Goal: Answer question/provide support

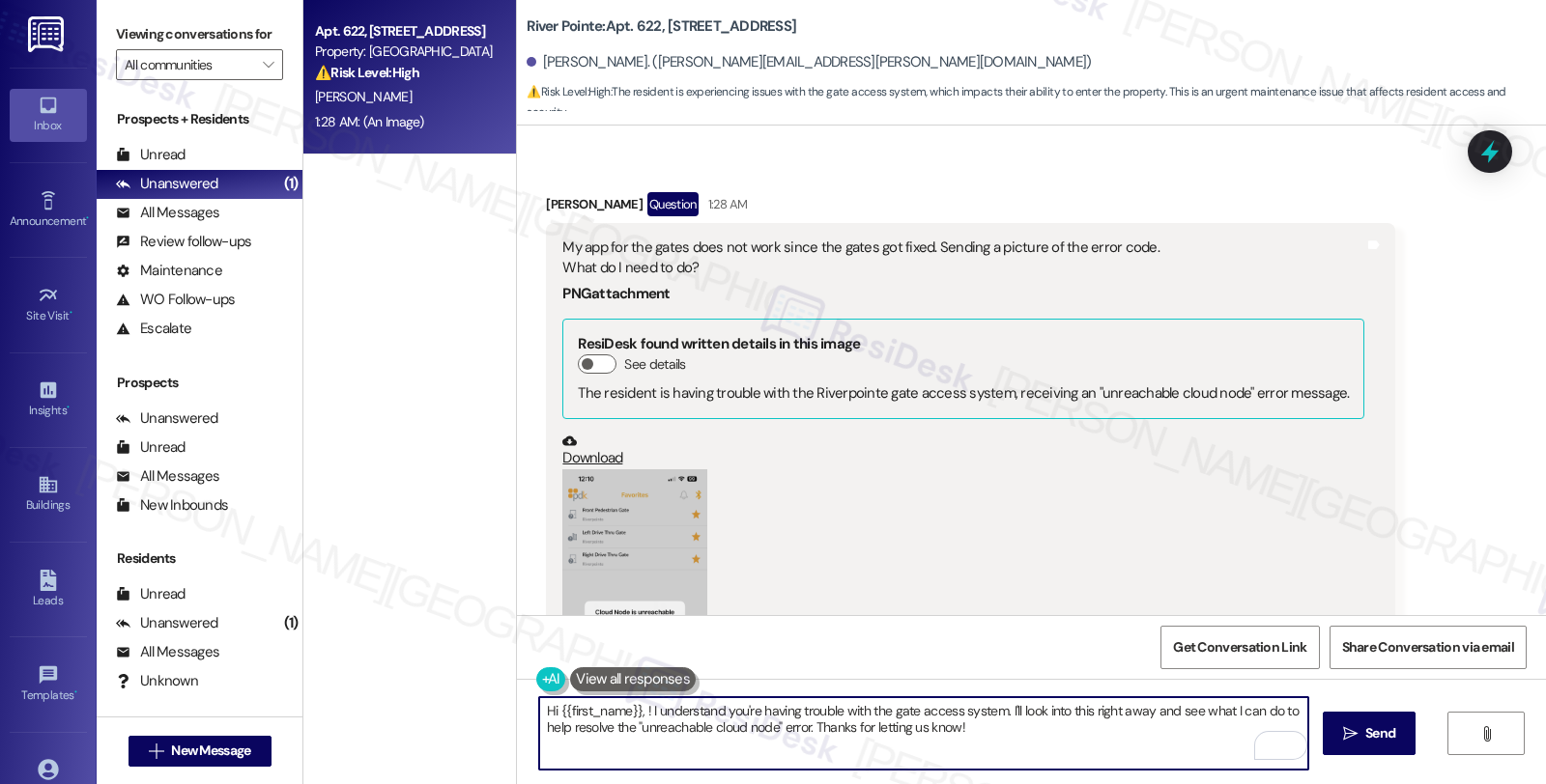
scroll to position [3229, 0]
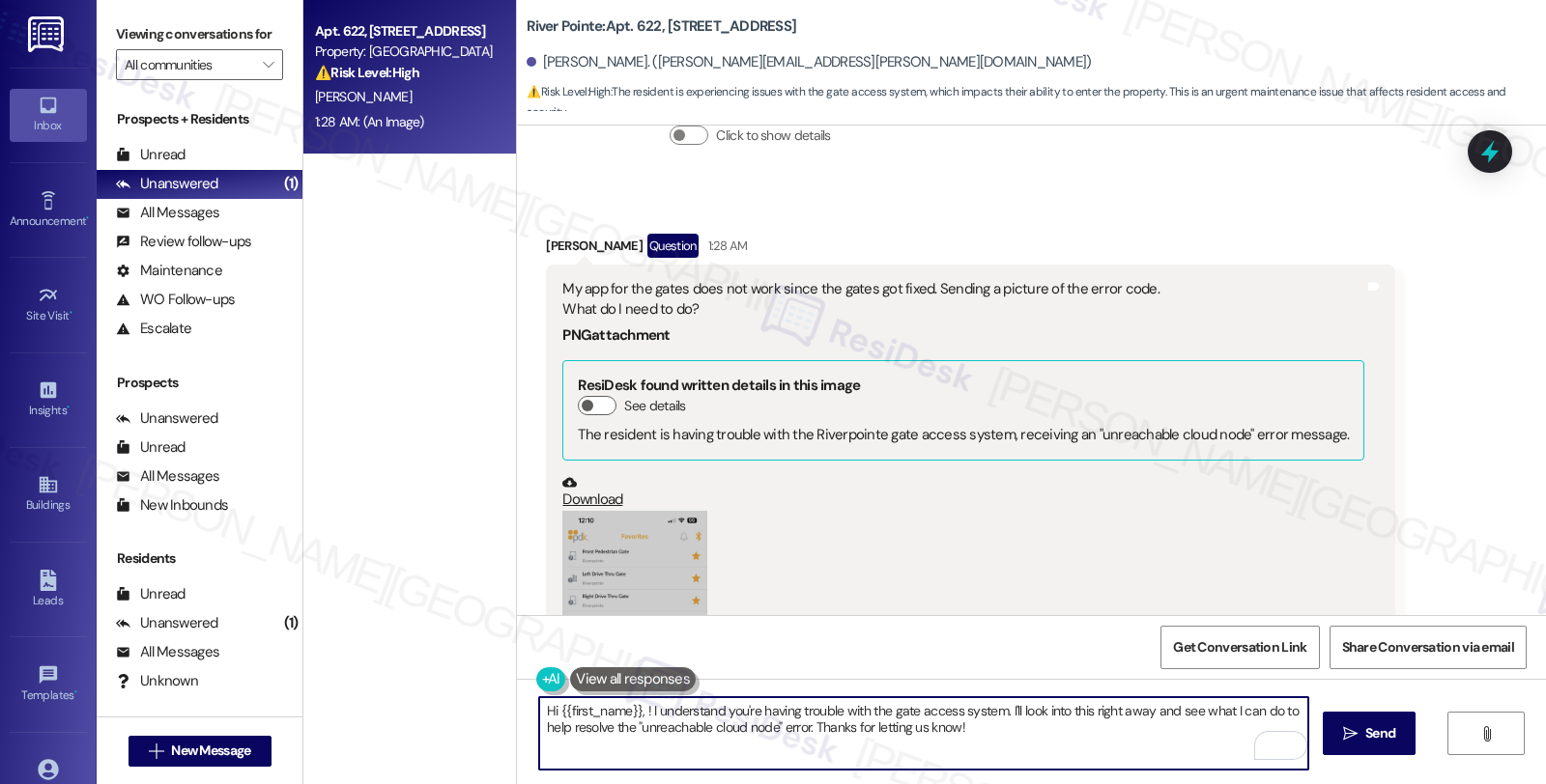
drag, startPoint x: 1083, startPoint y: 708, endPoint x: 1135, endPoint y: 708, distance: 52.0
click at [1135, 708] on textarea "Hi {{first_name}}, ! I understand you're having trouble with the gate access sy…" at bounding box center [924, 733] width 770 height 73
drag, startPoint x: 1109, startPoint y: 712, endPoint x: 1124, endPoint y: 737, distance: 29.2
click at [1124, 737] on textarea "Hi {{first_name}}, ! I understand you're having trouble with the gate access sy…" at bounding box center [924, 733] width 770 height 73
click at [850, 744] on textarea "Hi {{first_name}}, ! I understand you're having trouble with the gate access sy…" at bounding box center [924, 733] width 770 height 73
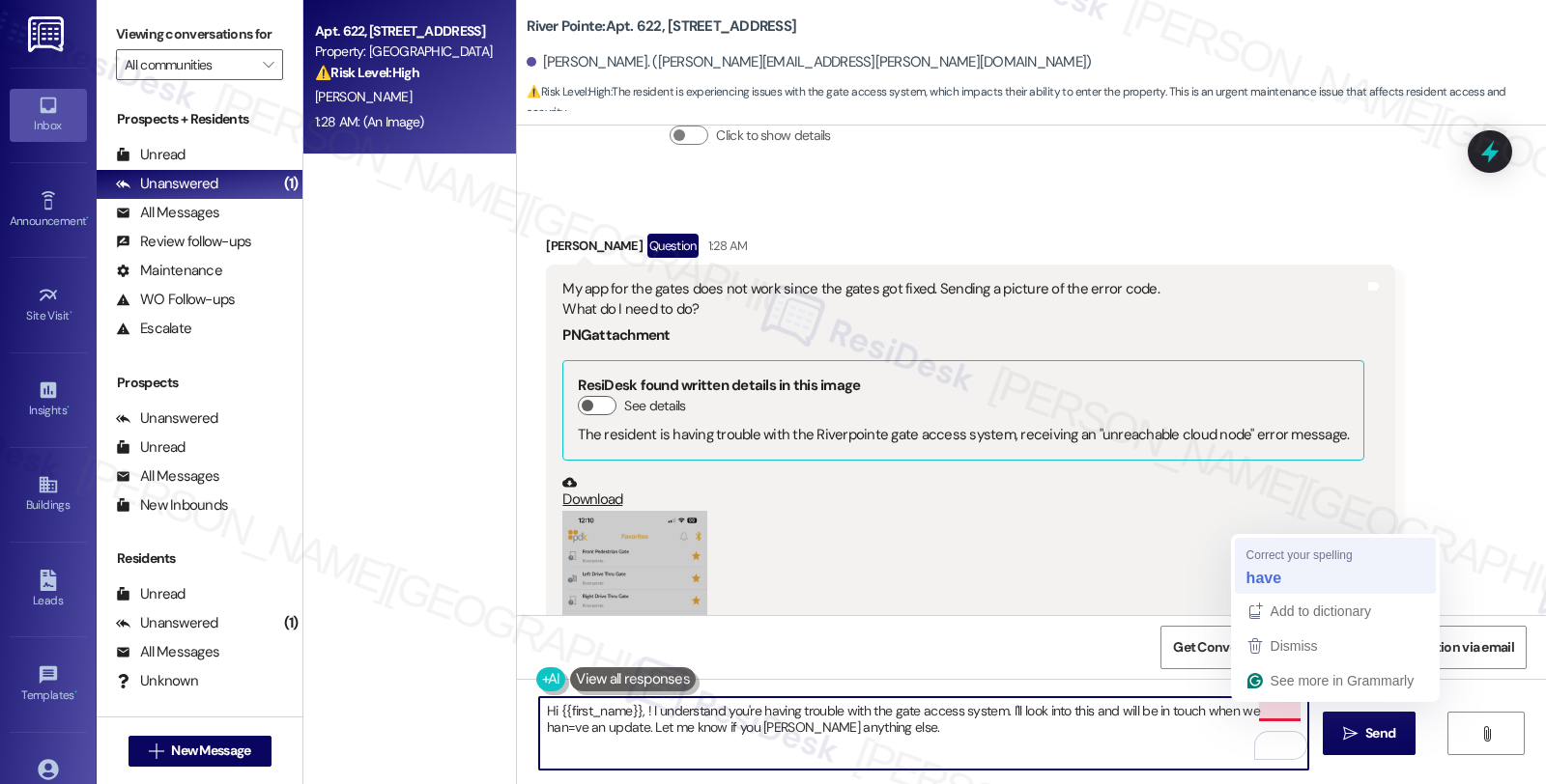
type textarea "Hi {{first_name}}, ! I understand you're having trouble with the gate access sy…"
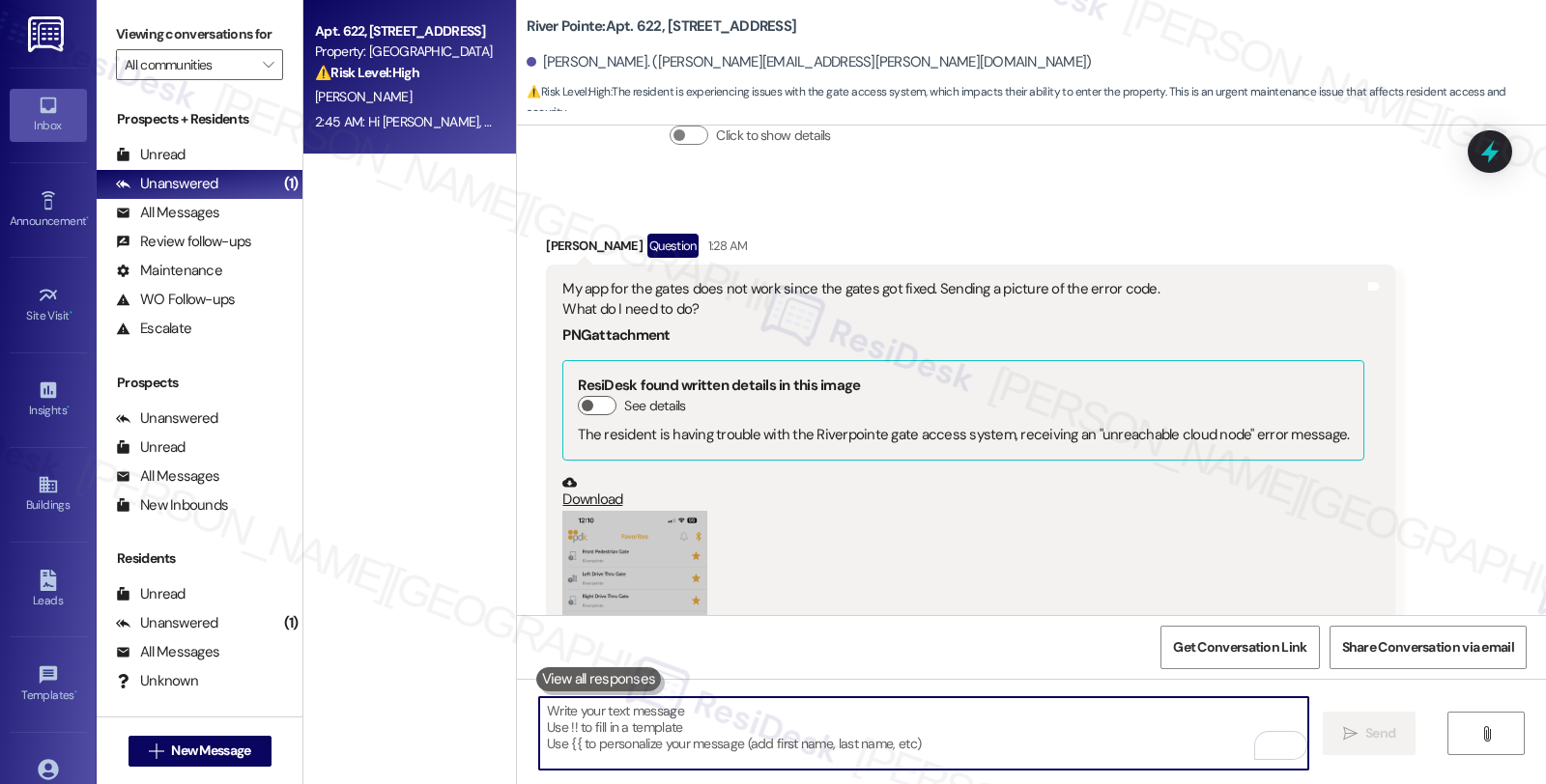
click at [580, 376] on b "ResiDesk found written details in this image" at bounding box center [719, 385] width 282 height 19
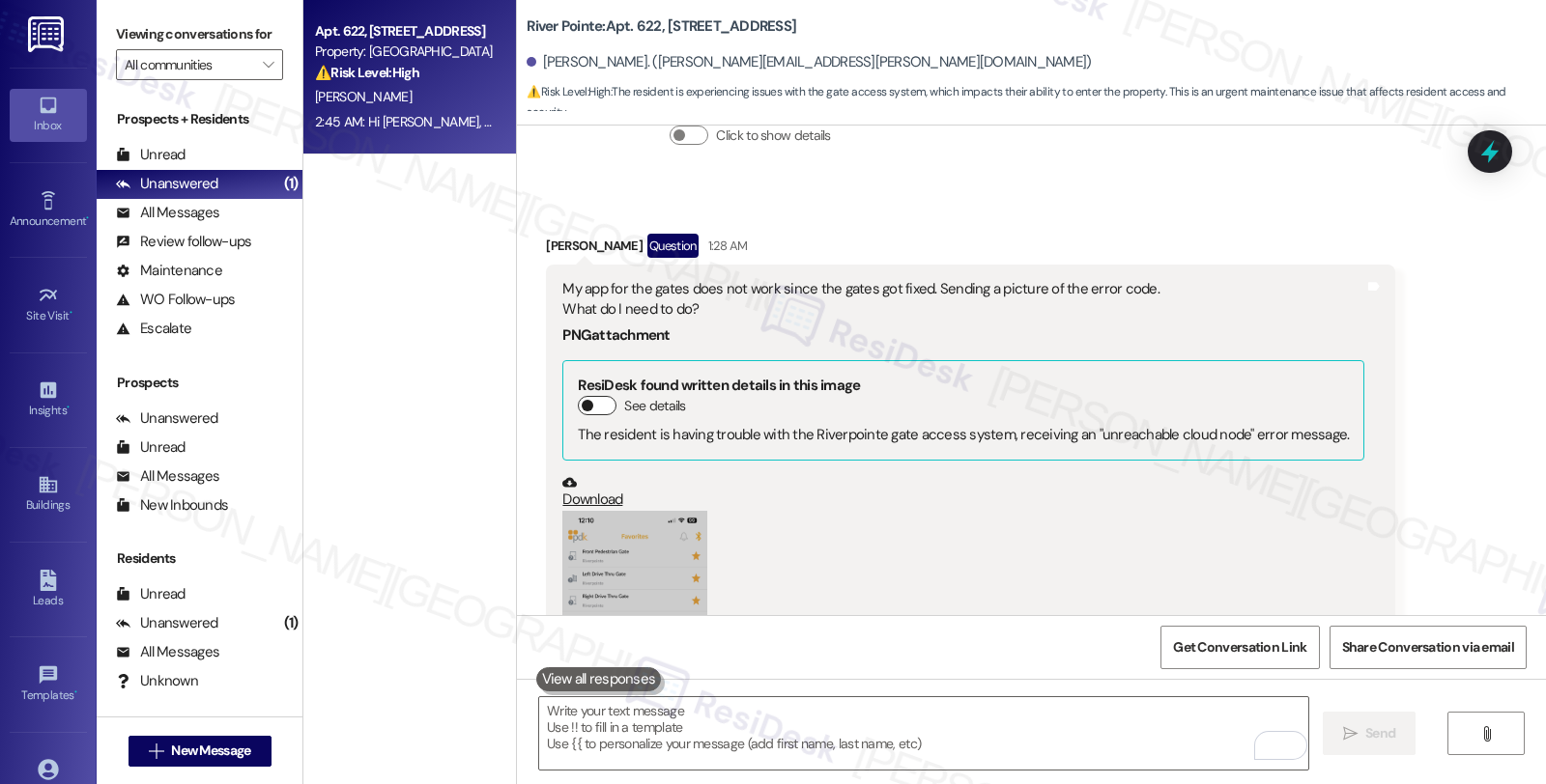
click at [594, 396] on button "See details" at bounding box center [597, 405] width 39 height 19
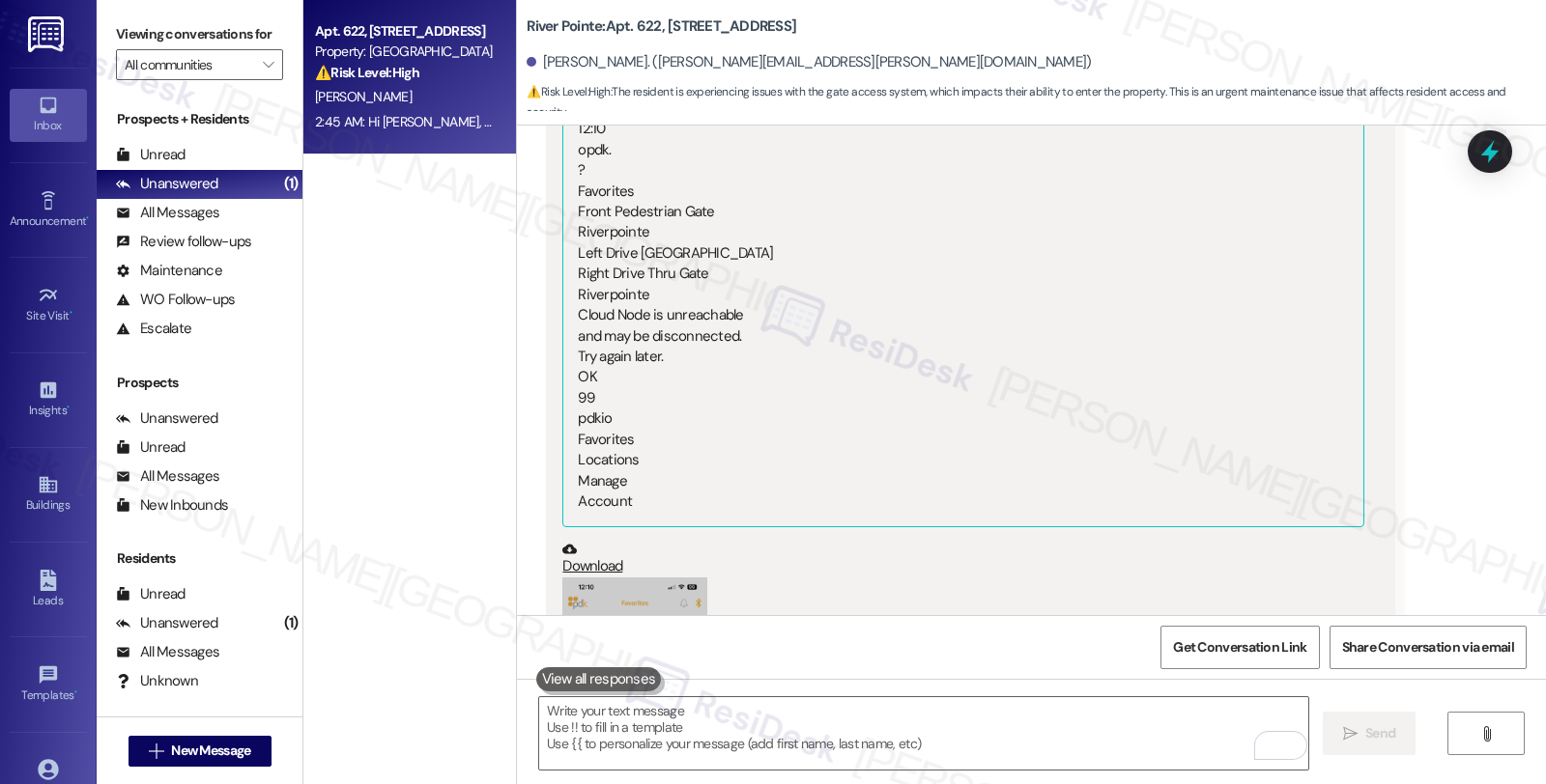
scroll to position [3550, 0]
drag, startPoint x: 561, startPoint y: 325, endPoint x: 731, endPoint y: 360, distance: 173.6
click at [731, 360] on div "ResiDesk found written details in this image Hide details The resident is havin…" at bounding box center [963, 285] width 802 height 494
copy div "Cloud Node is unreachable and may be disconnected. Try again later."
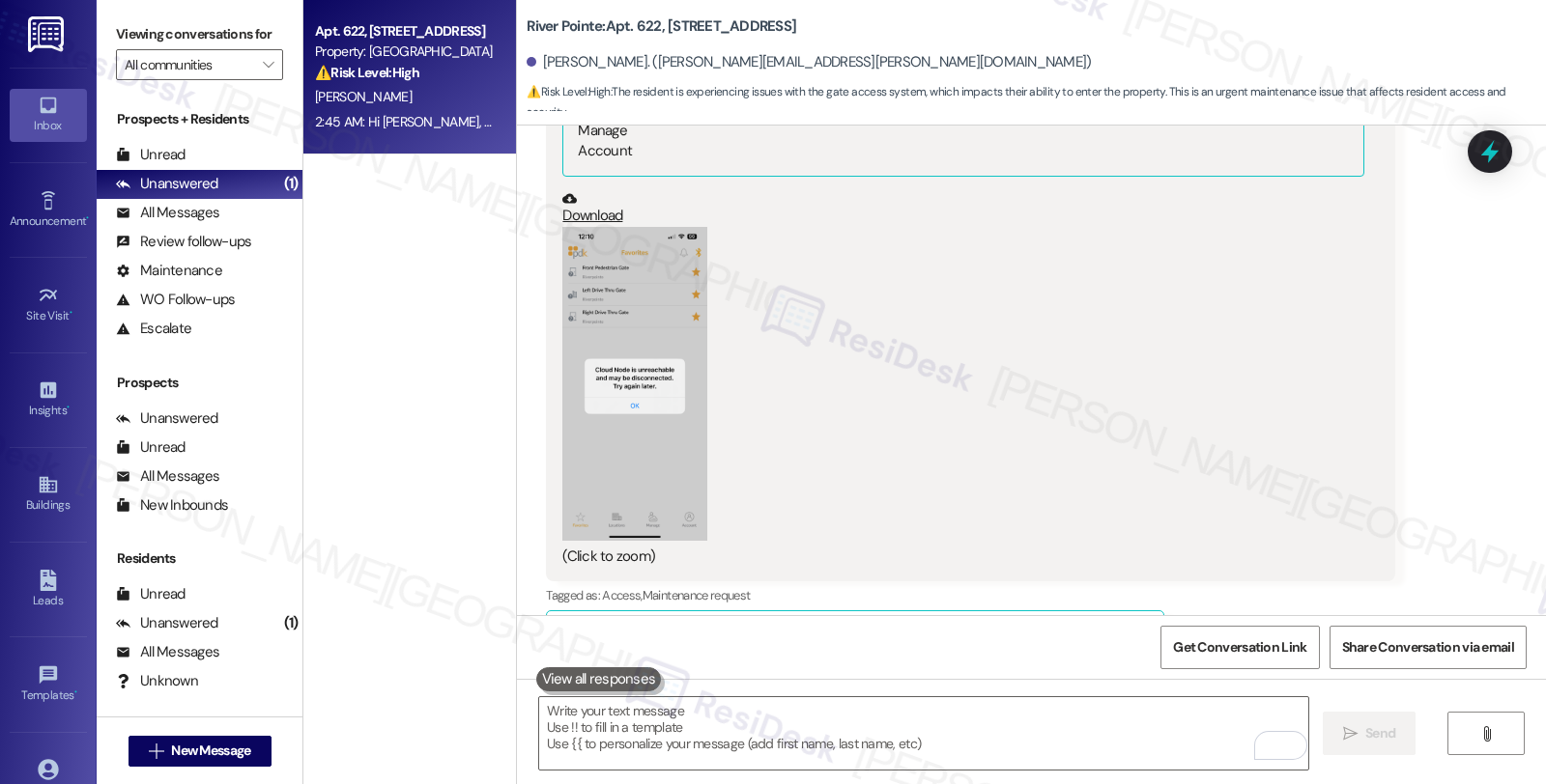
scroll to position [3905, 0]
click at [1488, 152] on icon at bounding box center [1489, 151] width 17 height 23
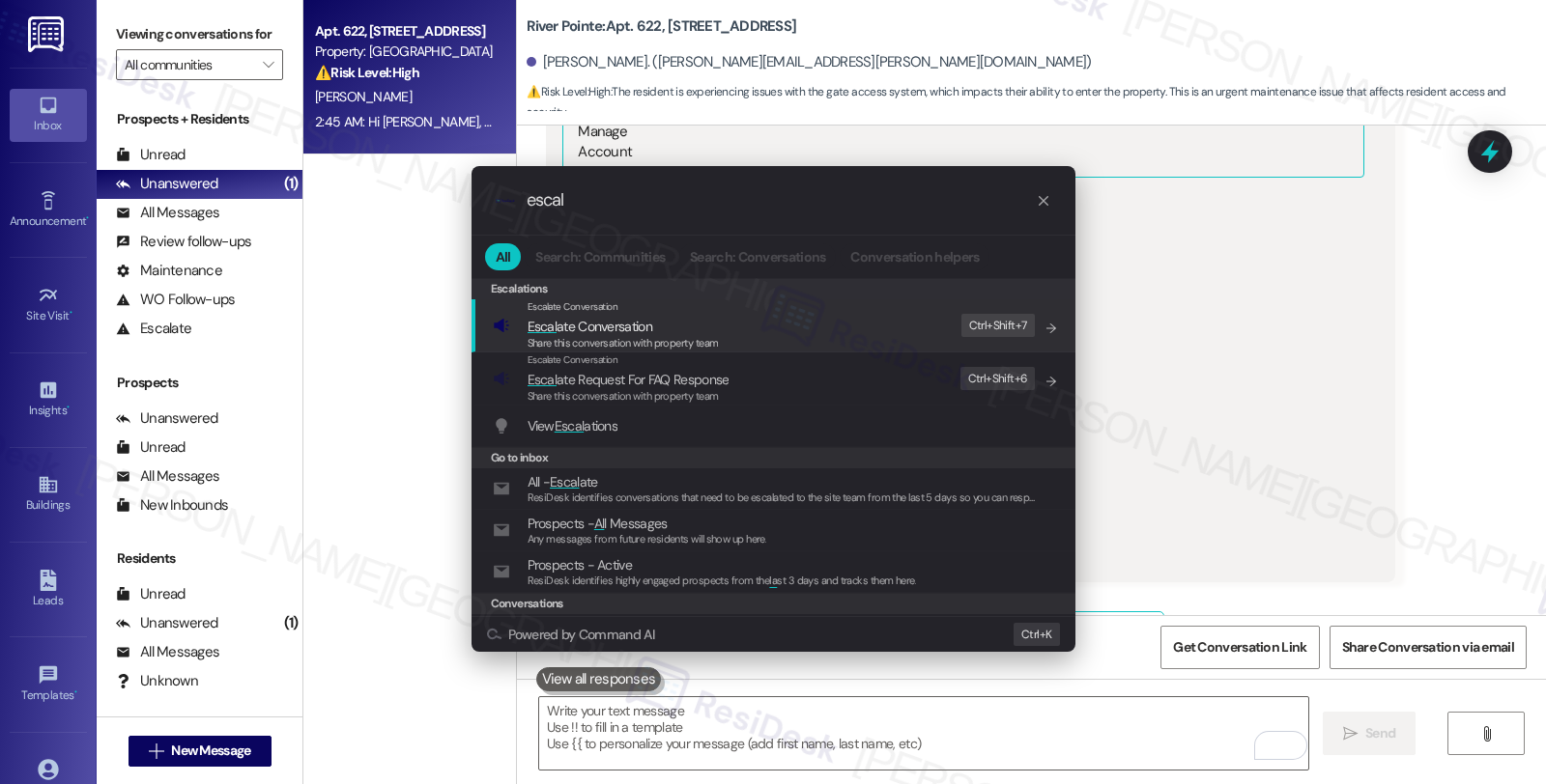
type input "escal"
click at [694, 336] on span "Share this conversation with property team" at bounding box center [623, 343] width 191 height 14
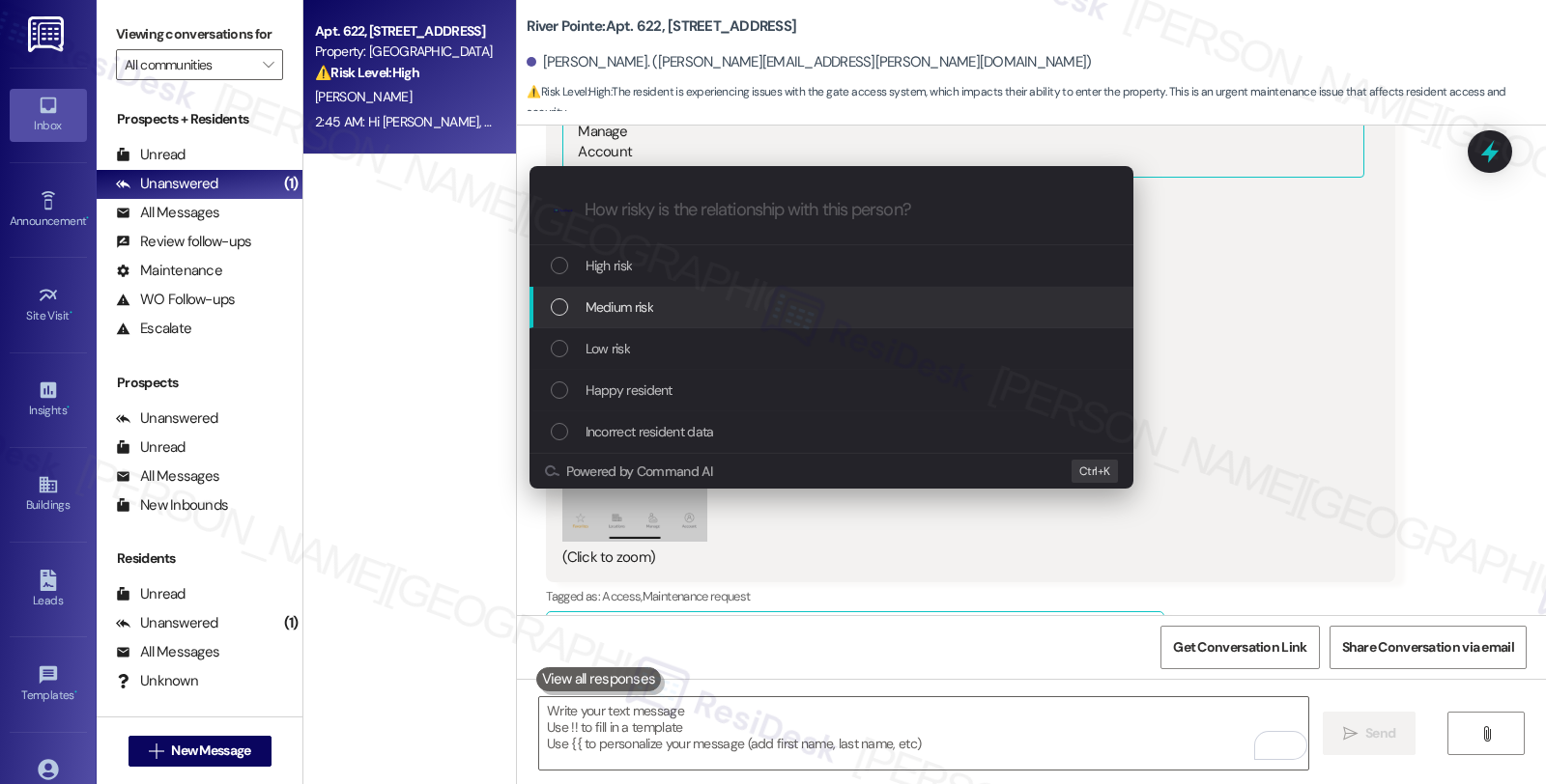
click at [689, 316] on div "Medium risk" at bounding box center [833, 306] width 566 height 21
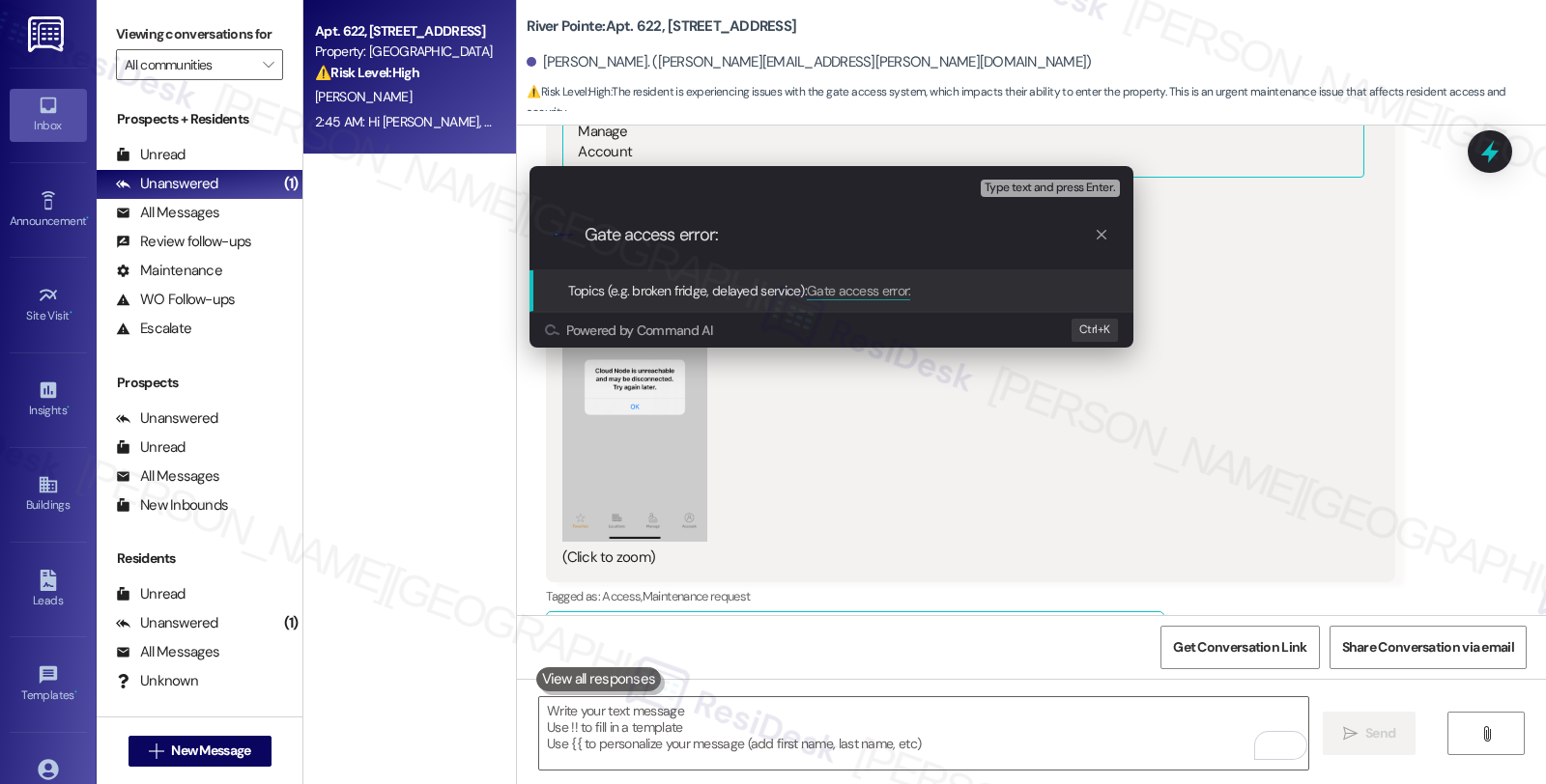
paste input "Cloud Node is unreachable and may be disconnected. Try again later."
type input "Gate access error: Cloud Node is unreachable and may be disconnected. Try again…"
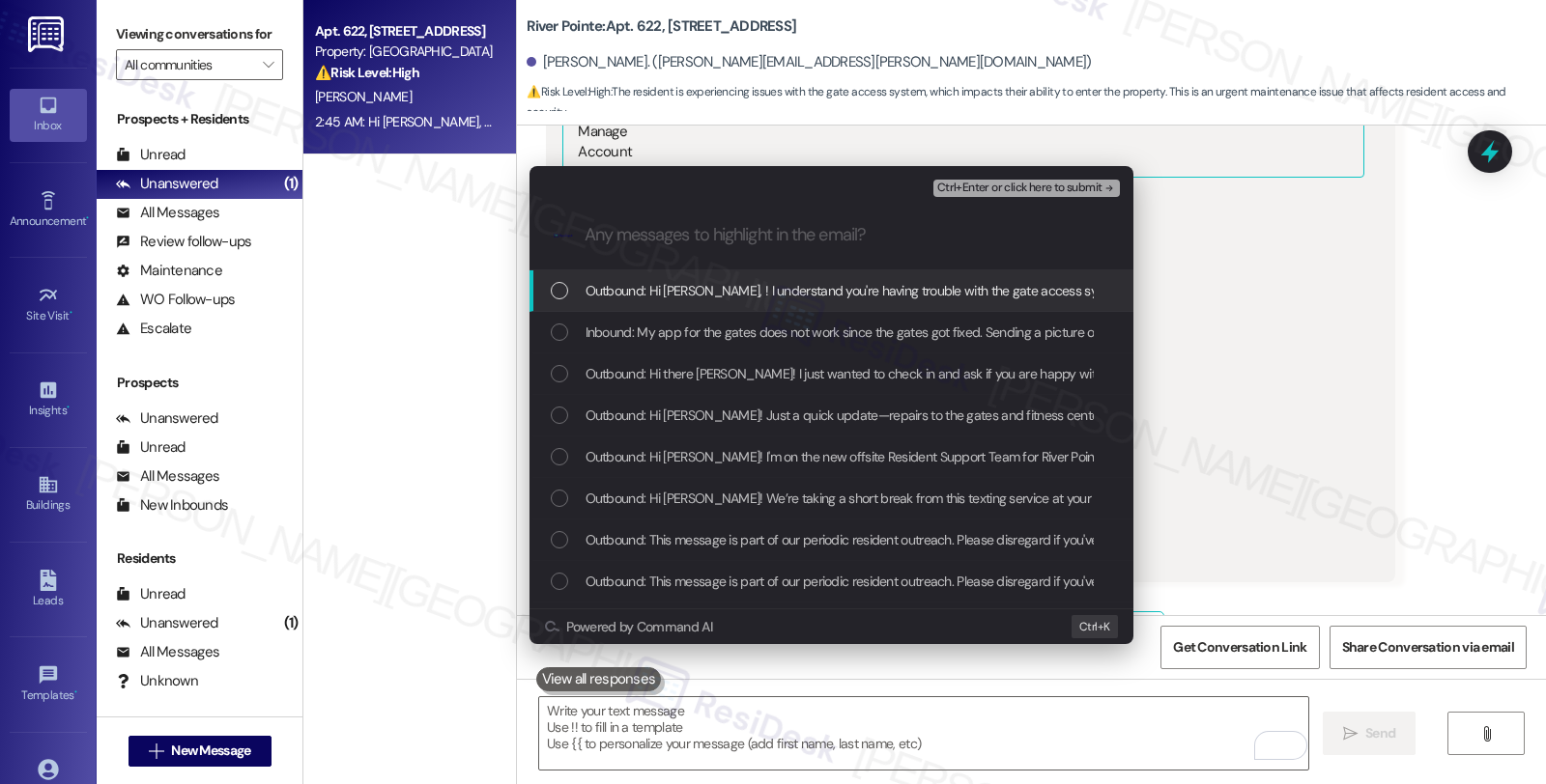
scroll to position [0, 0]
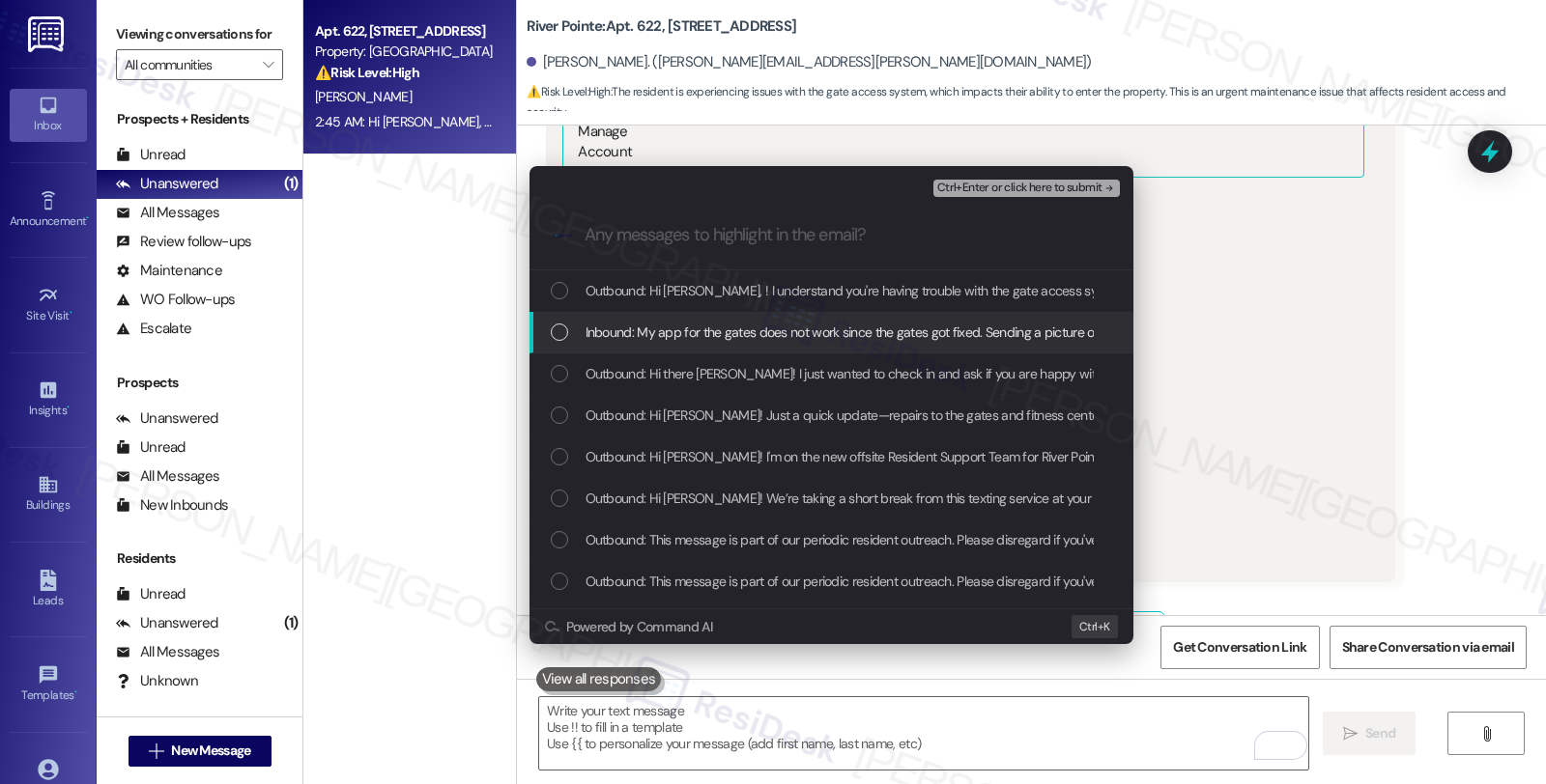
click at [682, 330] on span "Inbound: My app for the gates does not work since the gates got fixed. Sending …" at bounding box center [949, 332] width 729 height 21
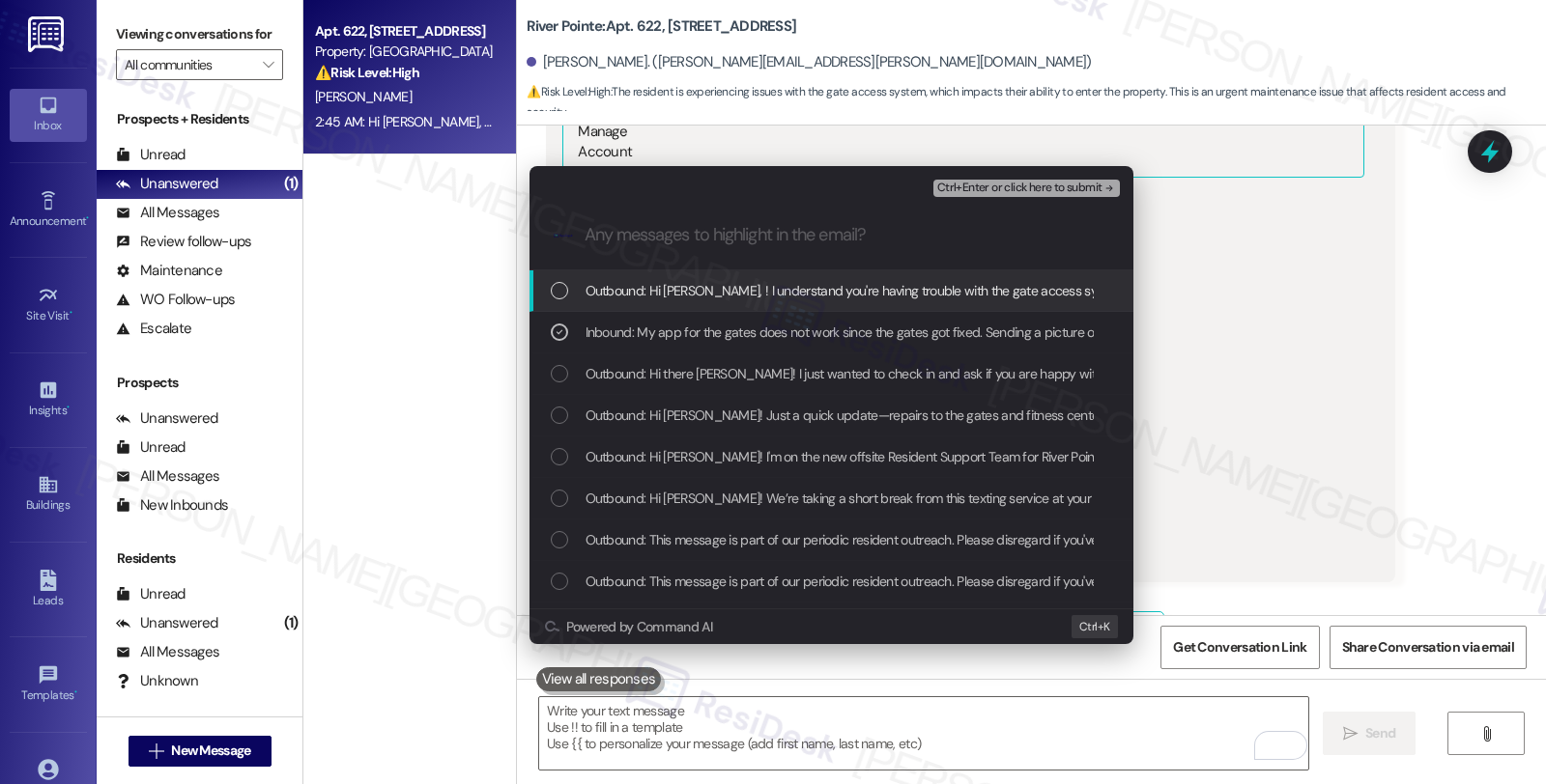
click at [966, 185] on span "Ctrl+Enter or click here to submit" at bounding box center [1020, 189] width 165 height 14
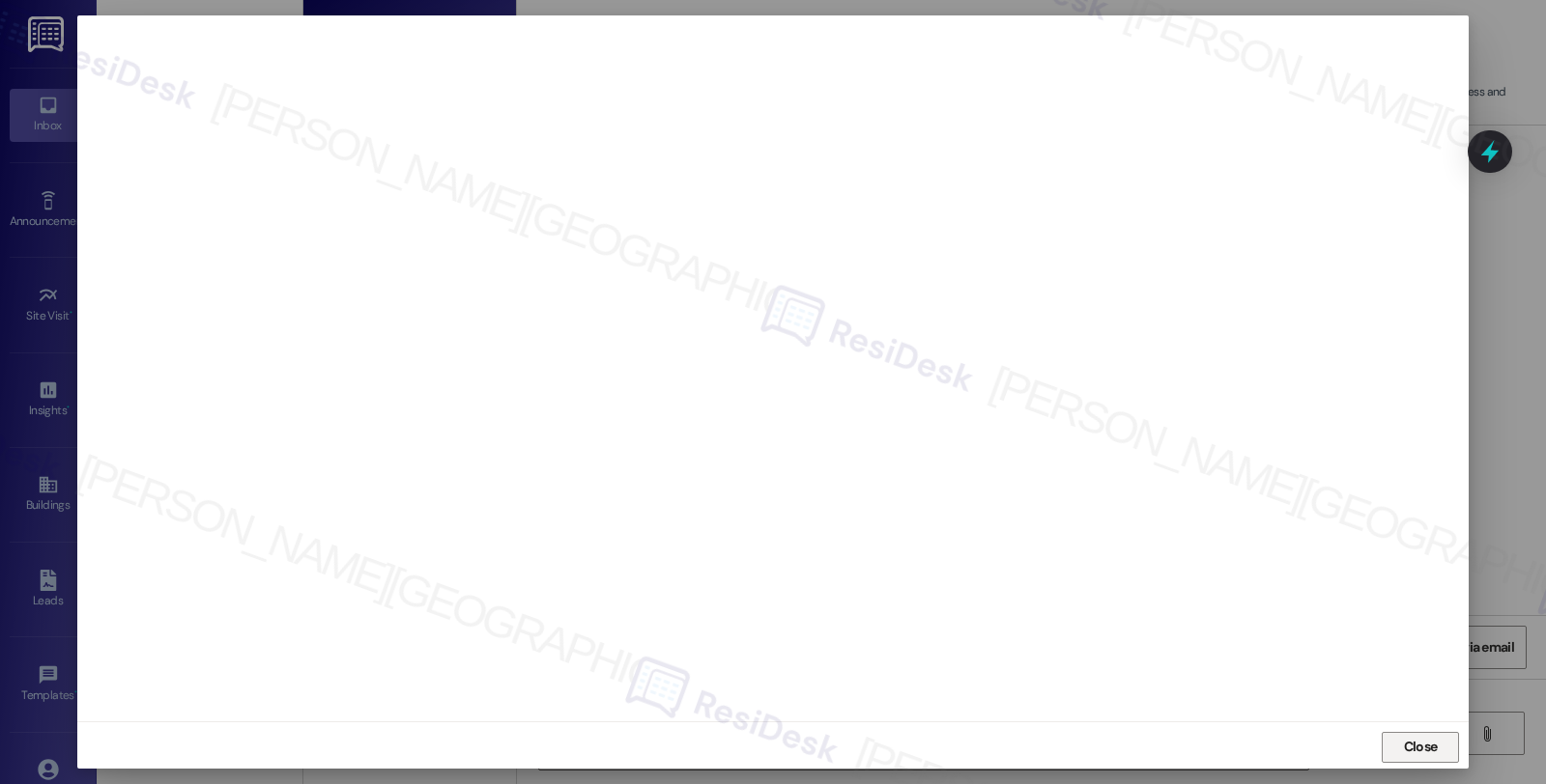
click at [1435, 745] on span "Close" at bounding box center [1422, 747] width 42 height 20
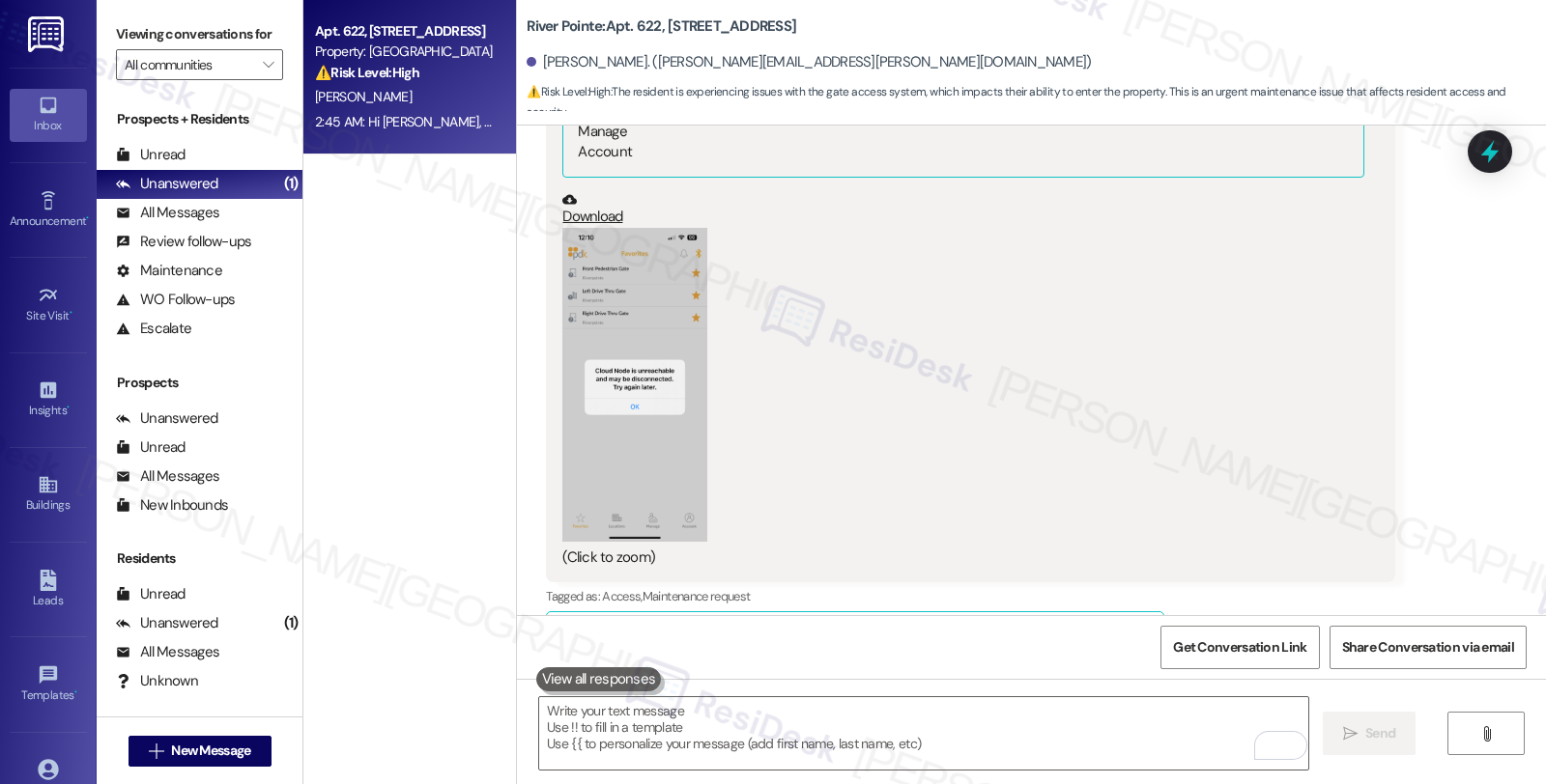
click at [1485, 175] on div "Received via SMS [PERSON_NAME] Question 1:28 AM My app for the gates does not w…" at bounding box center [1031, 255] width 1029 height 1483
click at [1482, 153] on icon at bounding box center [1489, 152] width 23 height 30
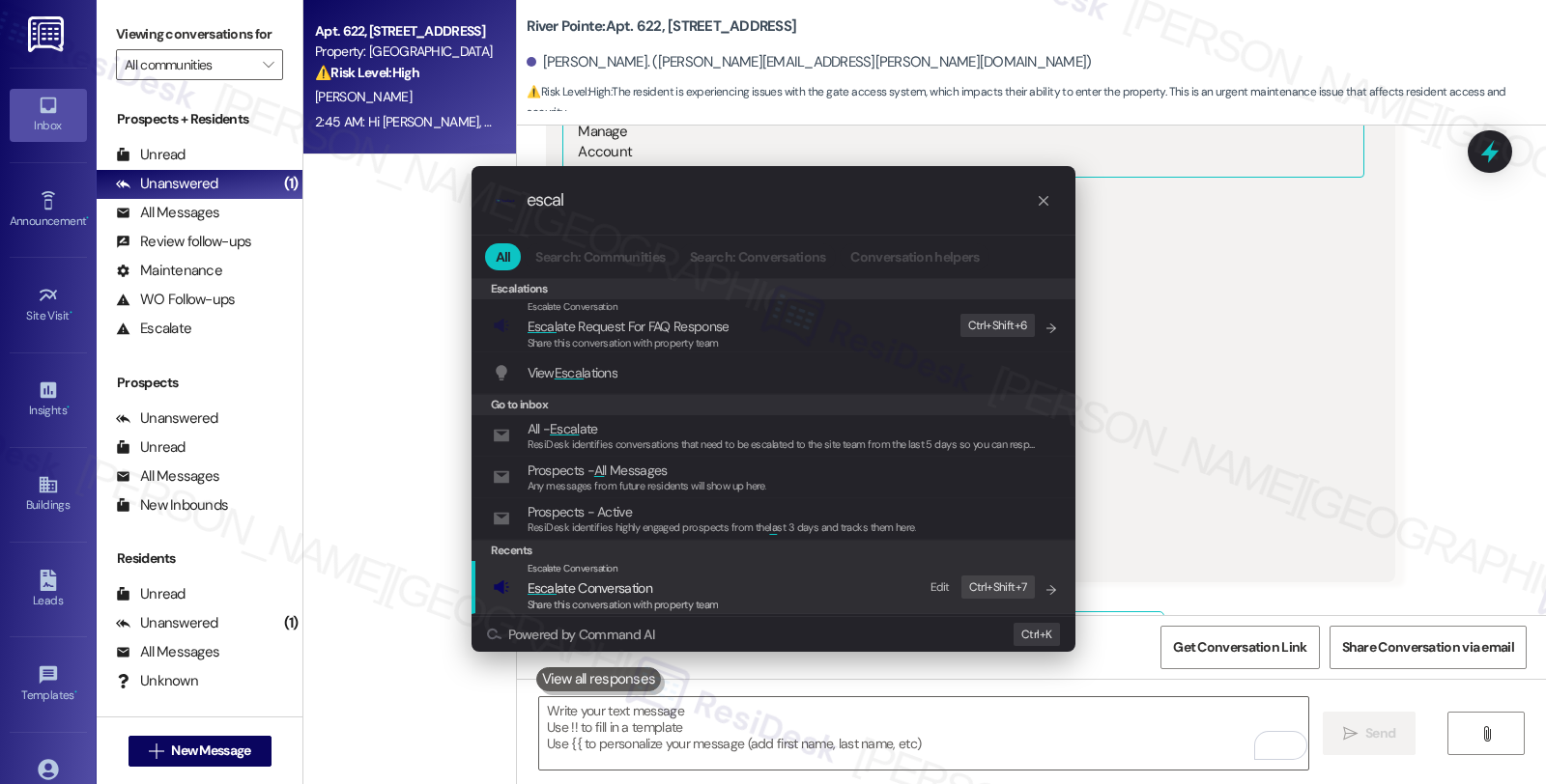
type input "escal"
click at [608, 580] on span "Escal ate Conversation" at bounding box center [590, 587] width 124 height 17
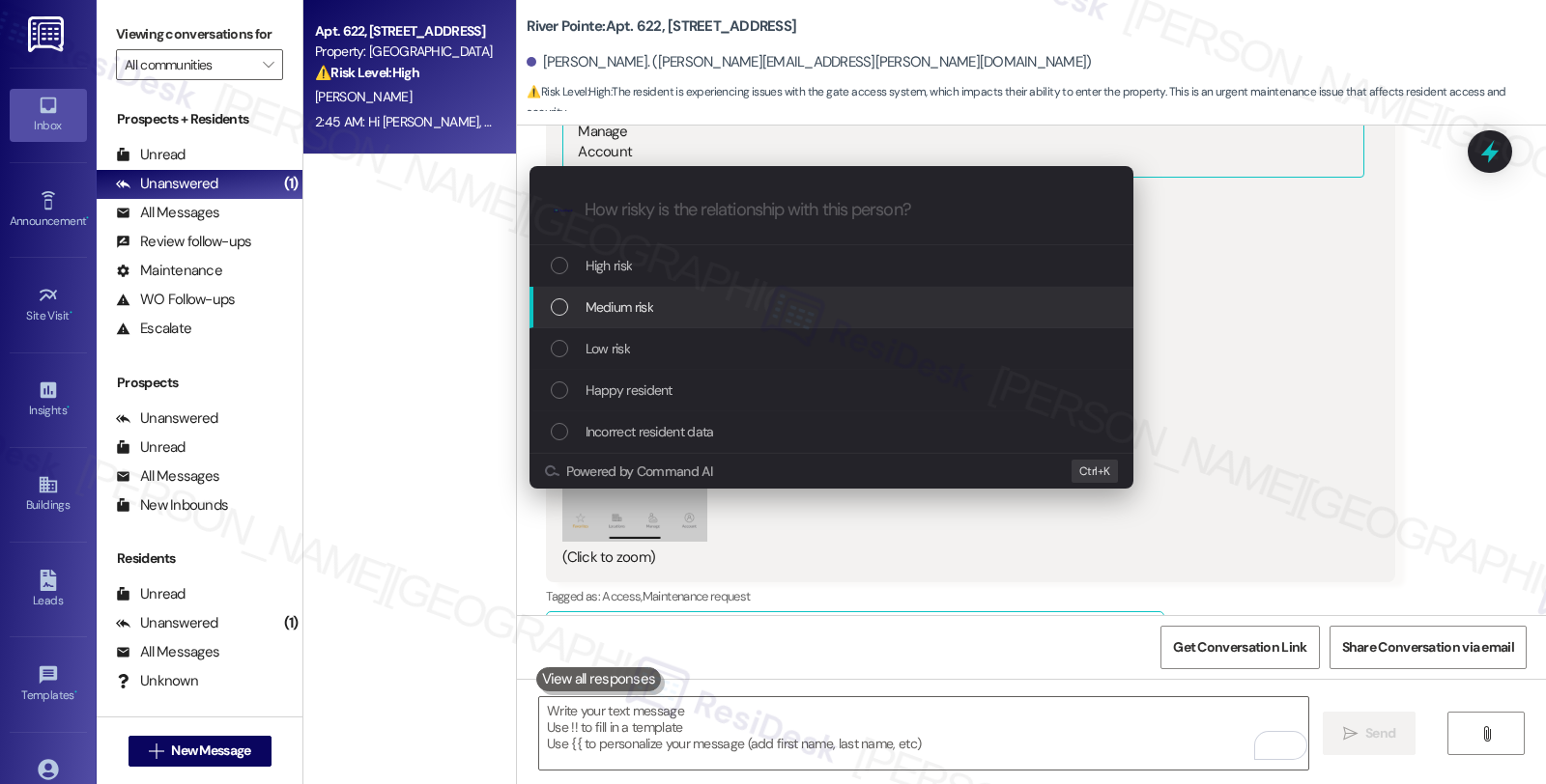
click at [635, 314] on span "Medium risk" at bounding box center [619, 306] width 68 height 21
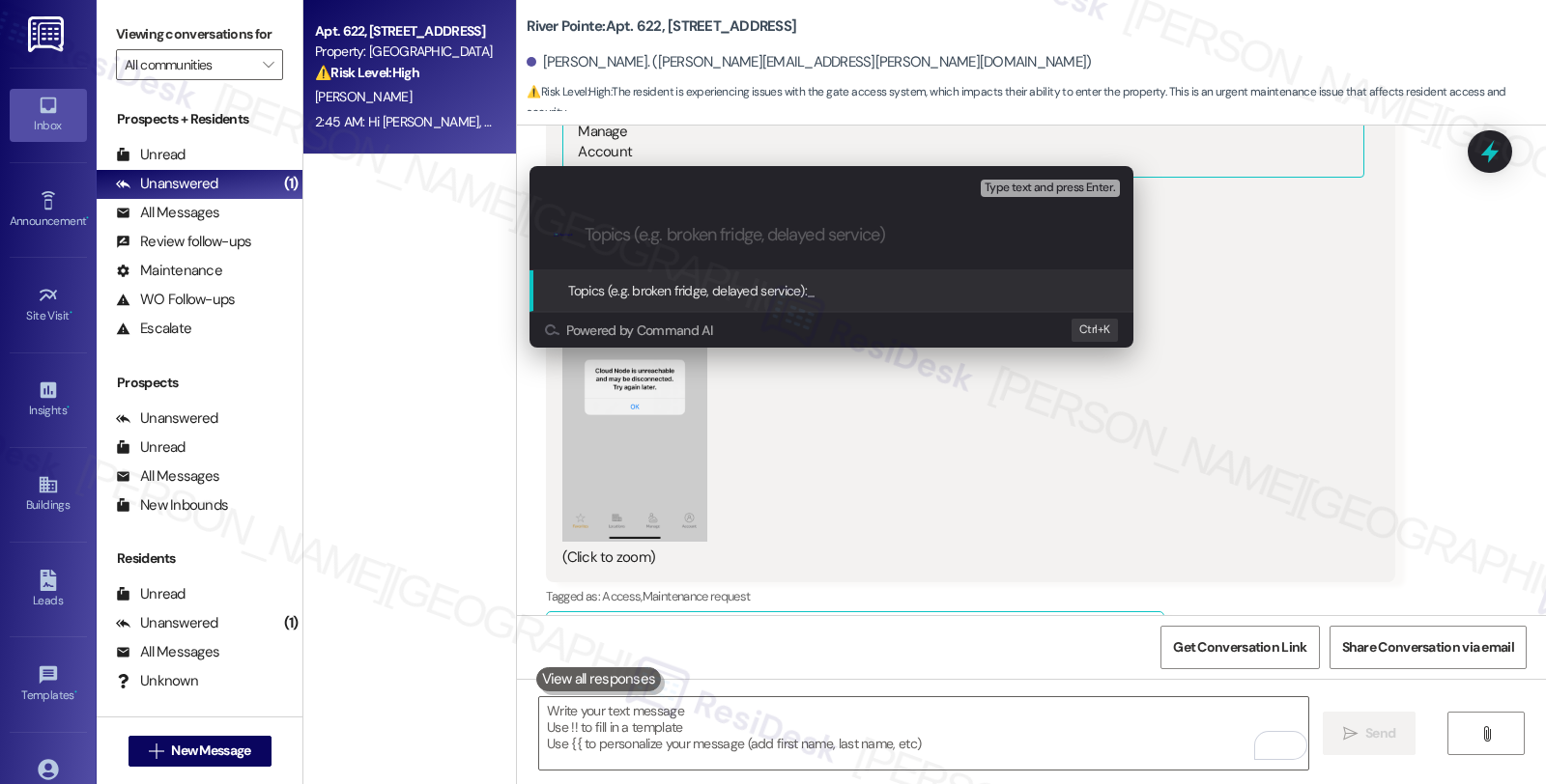
paste input "Gate access error: Cloud Node is unreachable and may be disconnected. Try again…"
type input "Gate access error: Cloud Node is unreachable and may be disconnected. Try again…"
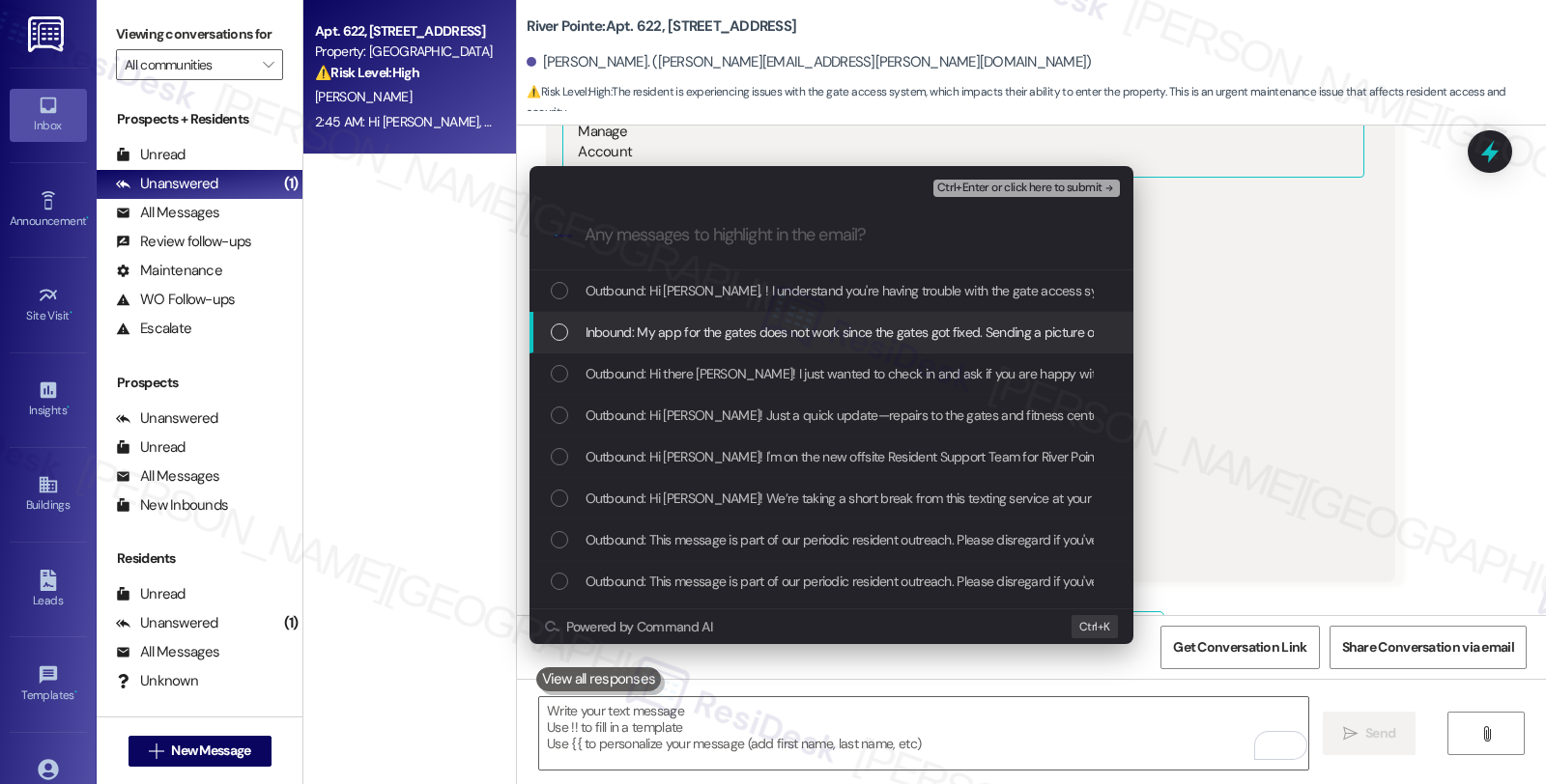
click at [784, 336] on span "Inbound: My app for the gates does not work since the gates got fixed. Sending …" at bounding box center [949, 332] width 729 height 21
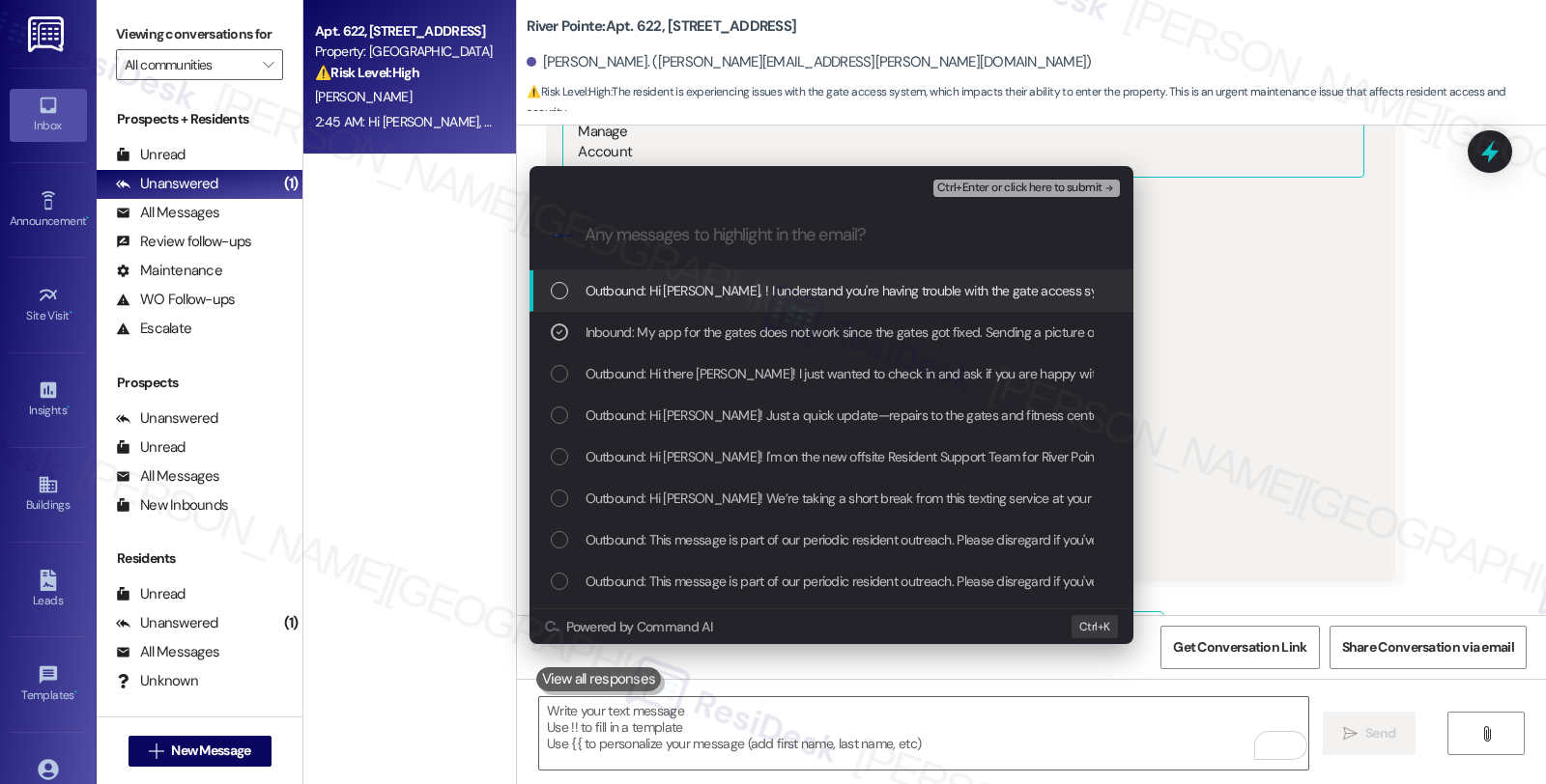
click at [1032, 196] on button "Ctrl+Enter or click here to submit" at bounding box center [1027, 188] width 187 height 17
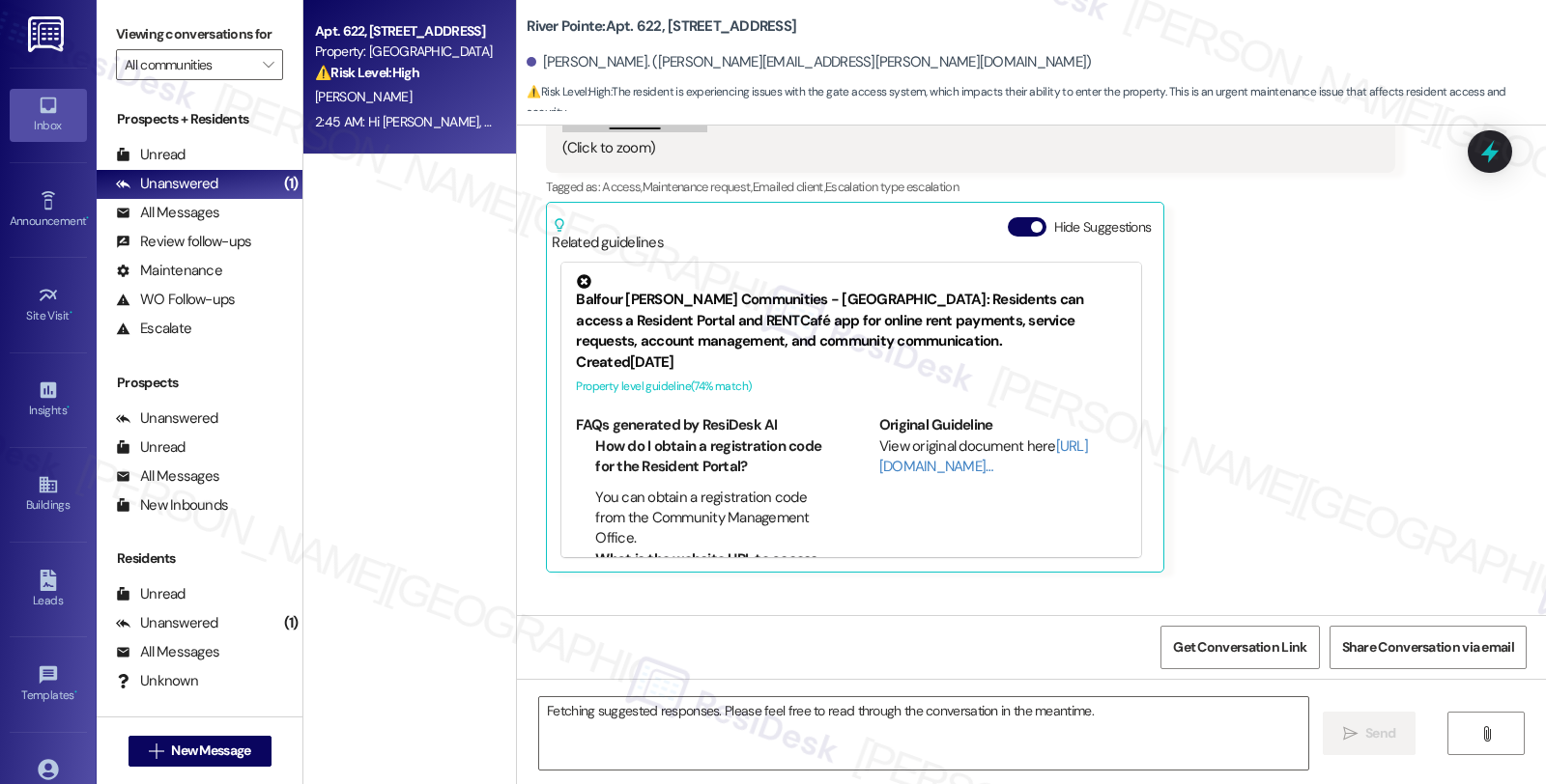
scroll to position [3873, 0]
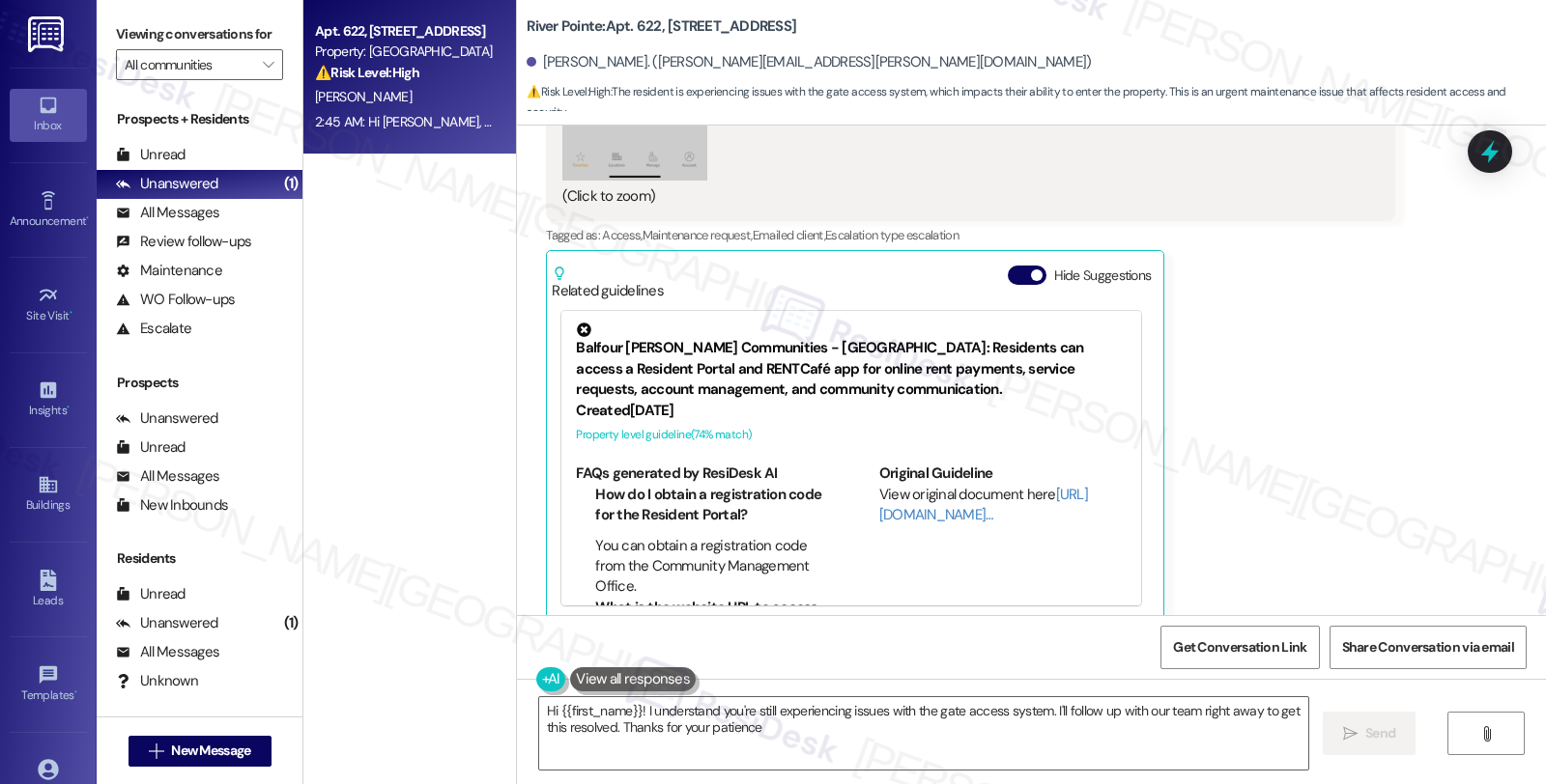
type textarea "Hi {{first_name}}! I understand you're still experiencing issues with the gate …"
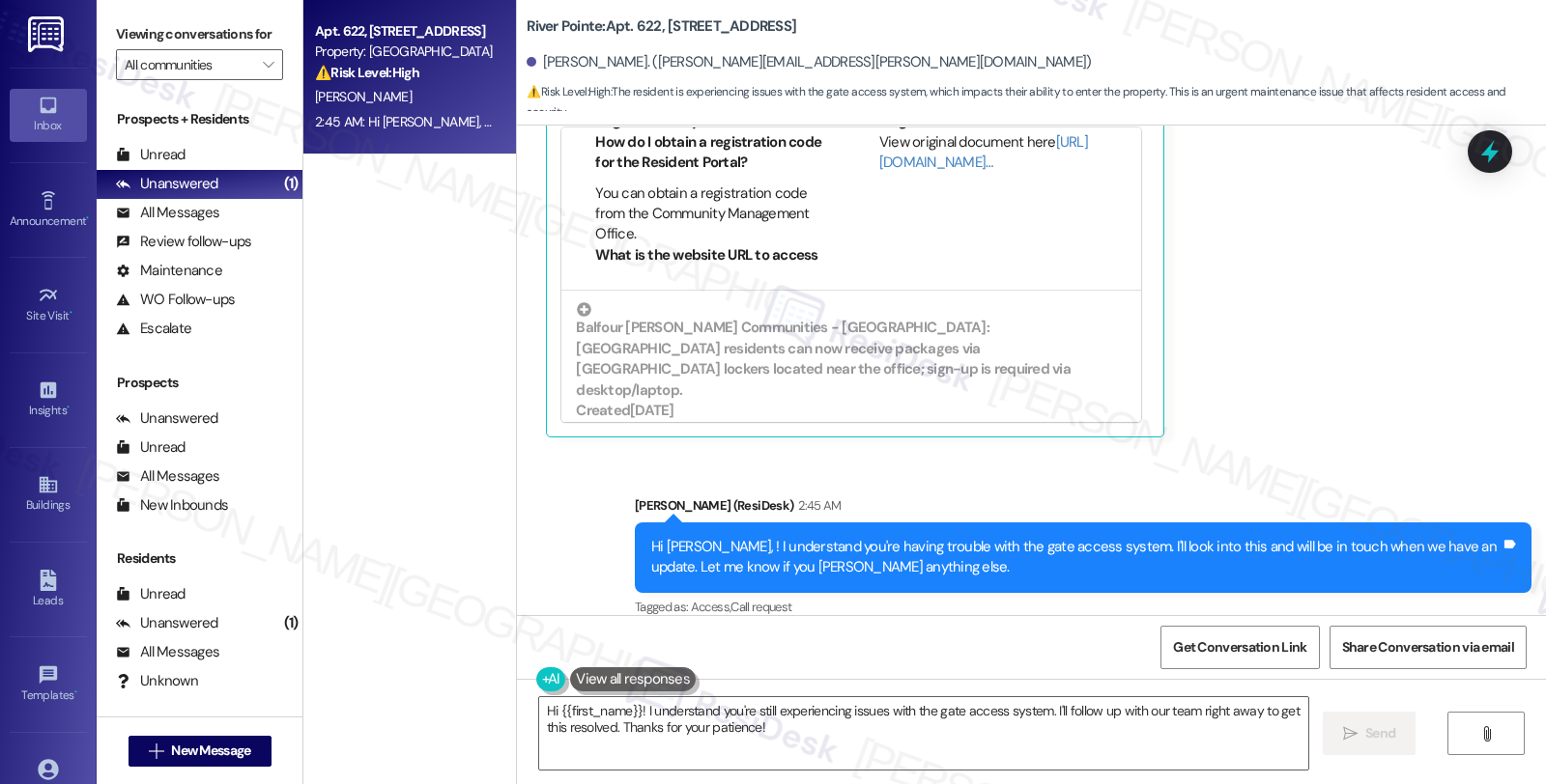
scroll to position [579, 0]
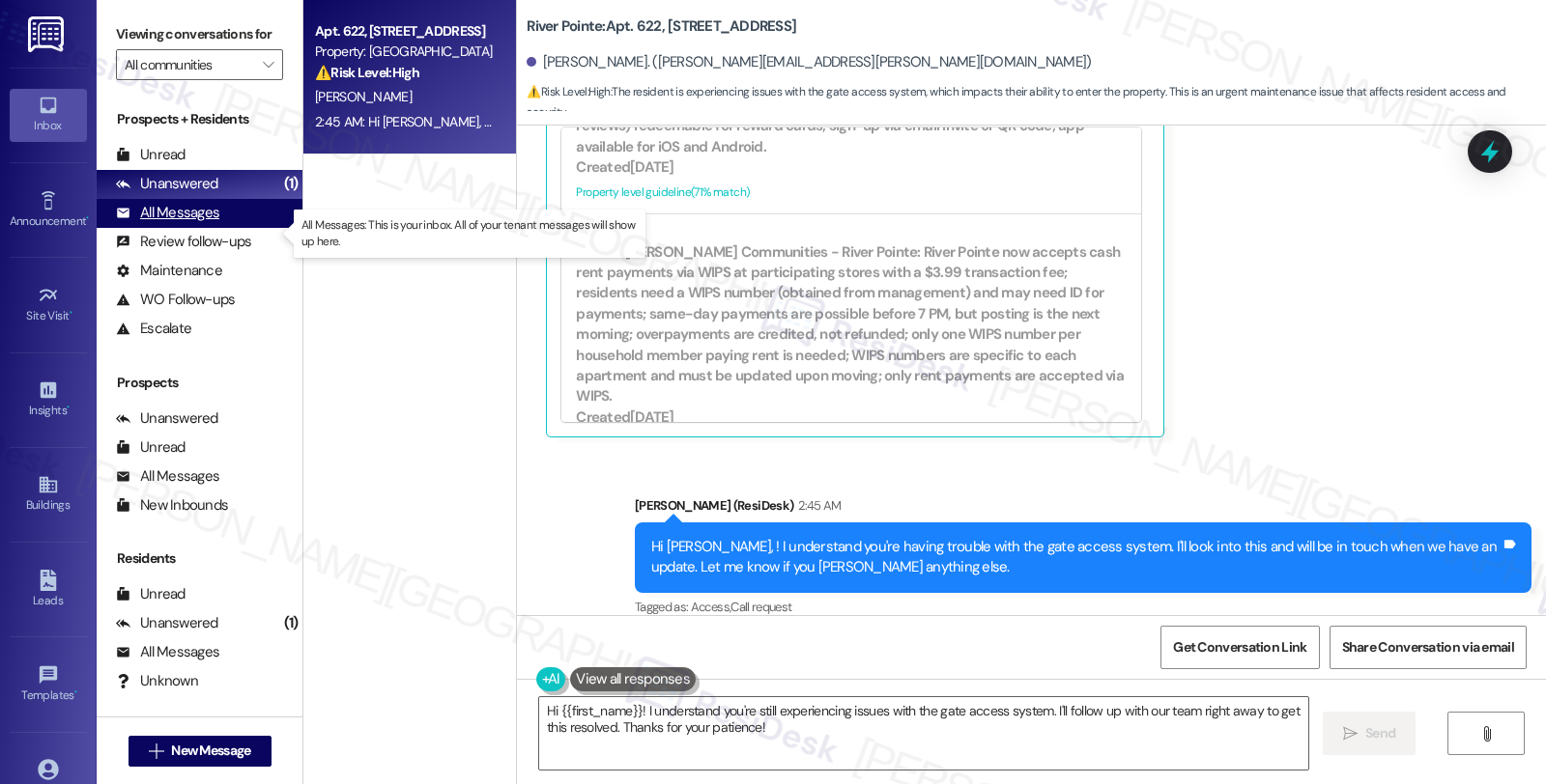
click at [169, 224] on div "All Messages" at bounding box center [168, 213] width 103 height 20
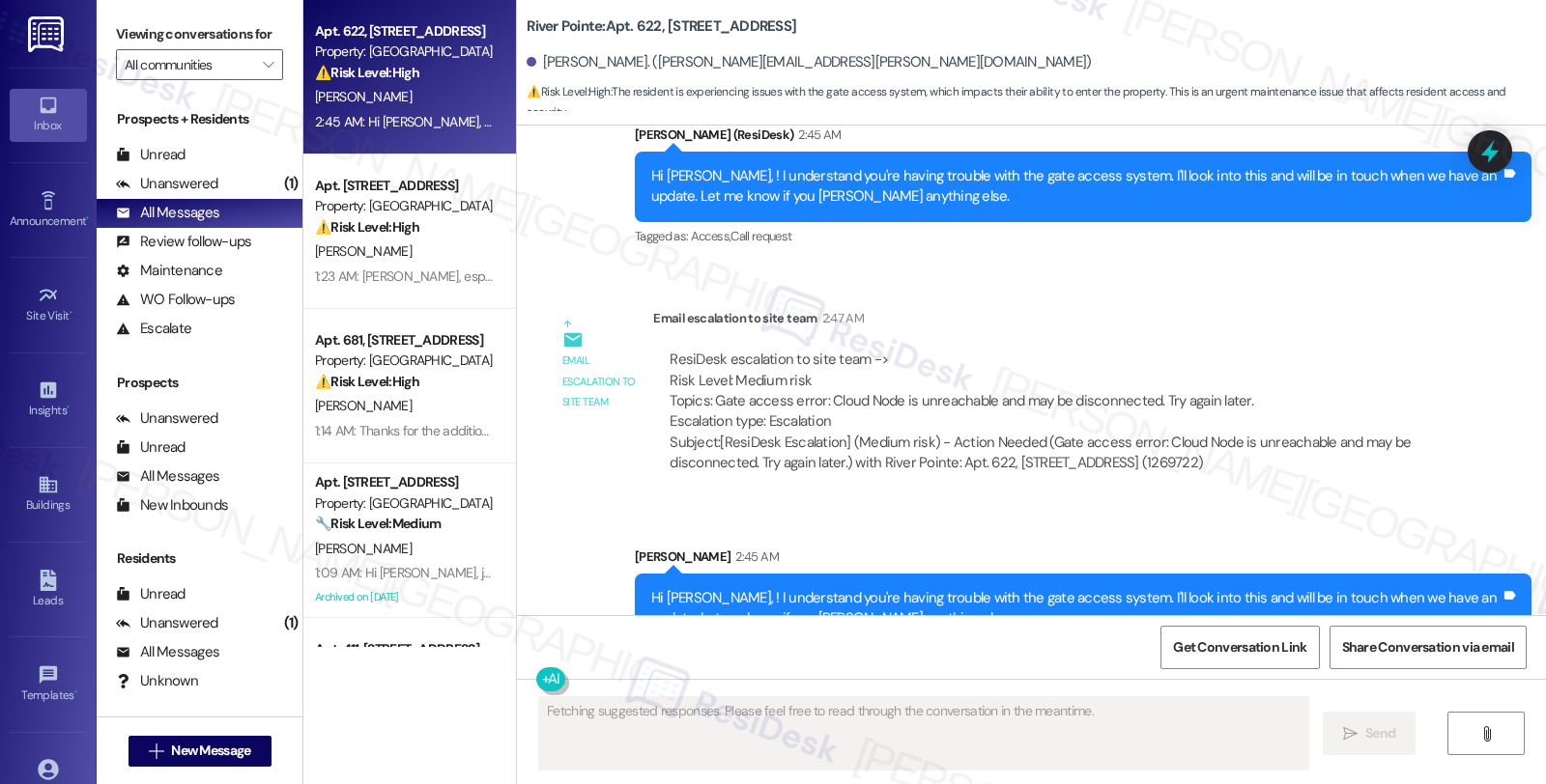
scroll to position [4450, 0]
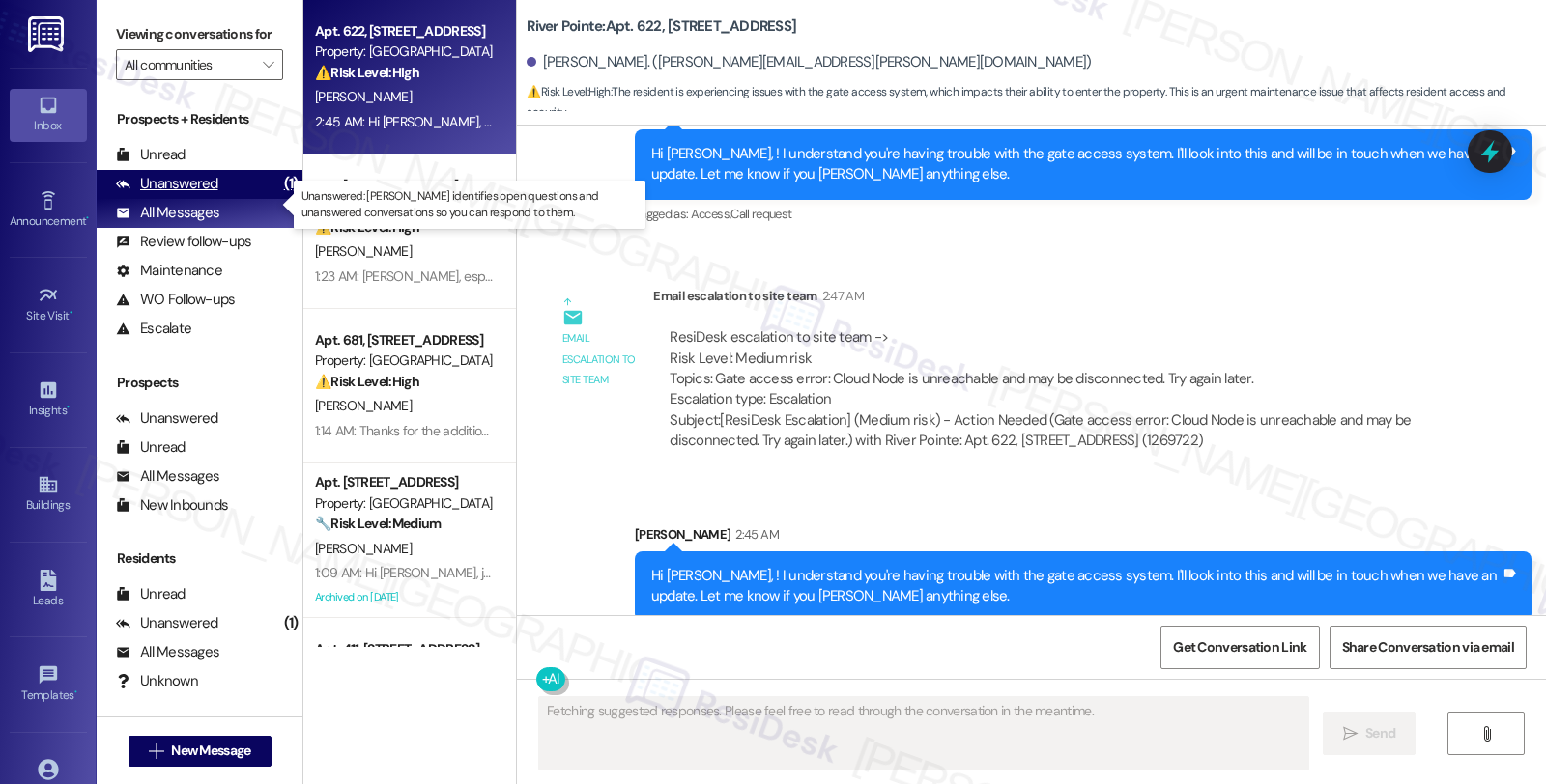
click at [188, 199] on div "Unanswered (1)" at bounding box center [199, 184] width 206 height 29
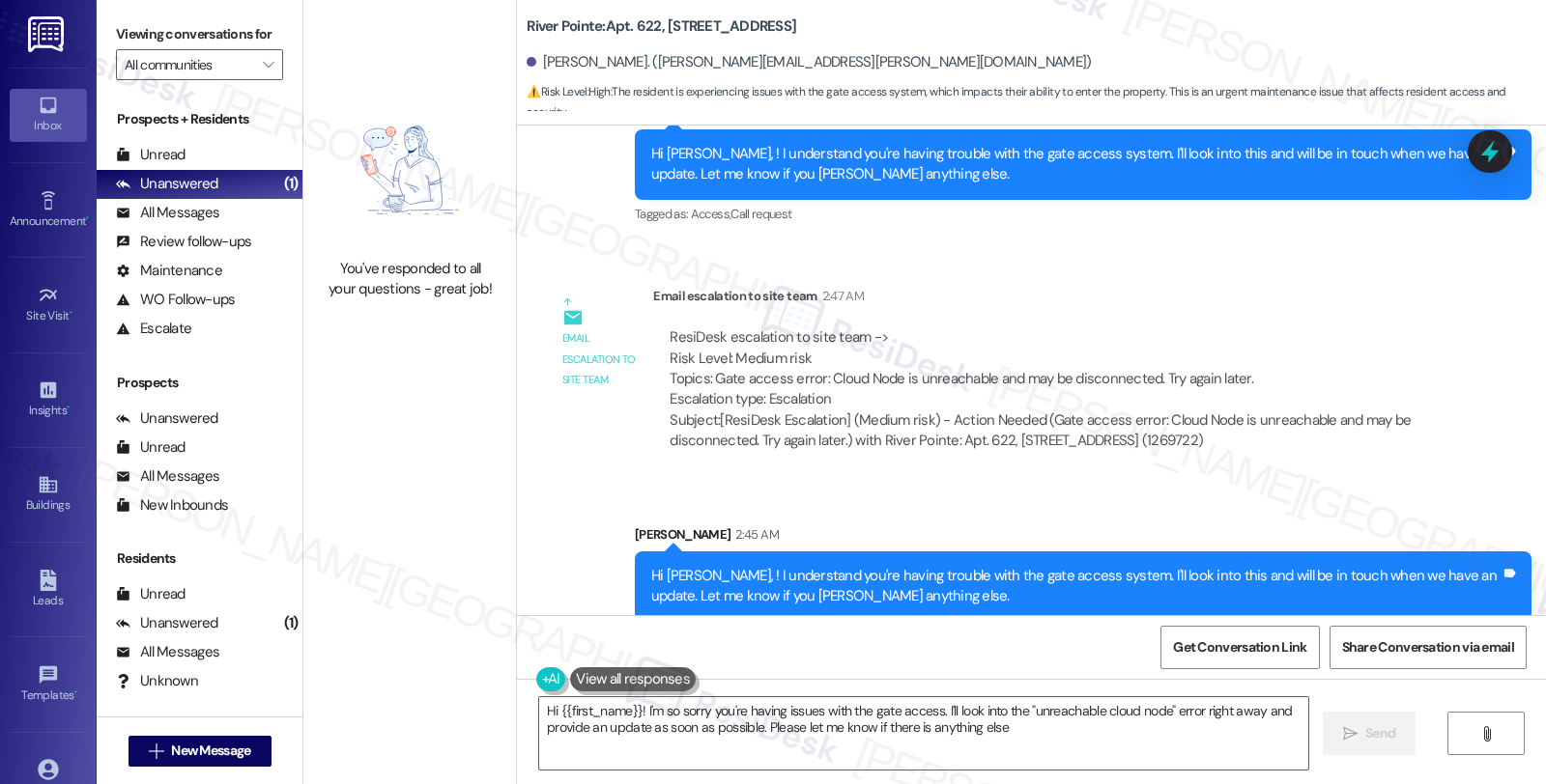
type textarea "Hi {{first_name}}! I'm so sorry you're having issues with the gate access. I'll…"
